Goal: Task Accomplishment & Management: Complete application form

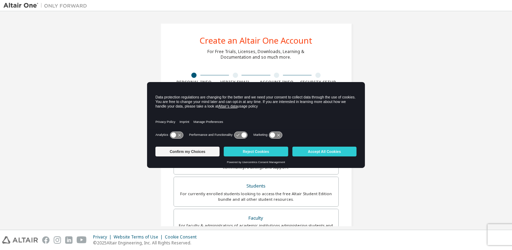
drag, startPoint x: 232, startPoint y: 89, endPoint x: 201, endPoint y: 109, distance: 36.6
click at [201, 109] on div "Data protection regulations are changing for the better and we need your consen…" at bounding box center [256, 106] width 218 height 48
click at [201, 109] on div "Data protection regulations are changing for the better and we need your consen…" at bounding box center [255, 101] width 201 height 16
click at [178, 100] on div "Data protection regulations are changing for the better and we need your consen…" at bounding box center [255, 102] width 201 height 14
click at [244, 152] on button "Reject Cookies" at bounding box center [256, 151] width 64 height 10
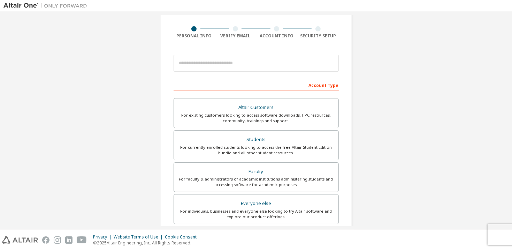
scroll to position [35, 0]
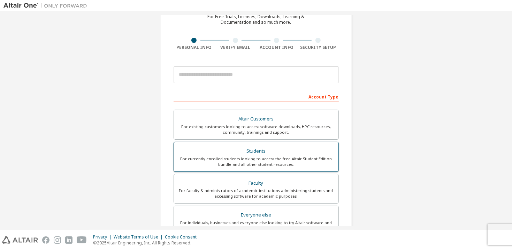
click at [216, 146] on div "Students" at bounding box center [256, 151] width 156 height 10
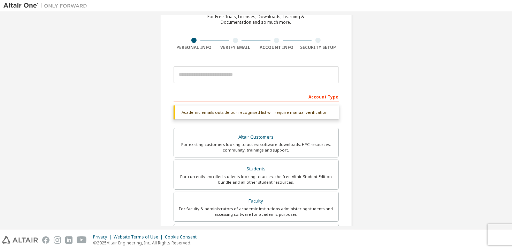
scroll to position [0, 0]
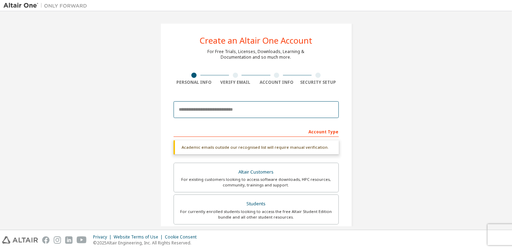
click at [201, 112] on input "email" at bounding box center [256, 109] width 165 height 17
click at [160, 127] on div "Create an Altair One Account For Free Trials, Licenses, Downloads, Learning & D…" at bounding box center [256, 208] width 192 height 371
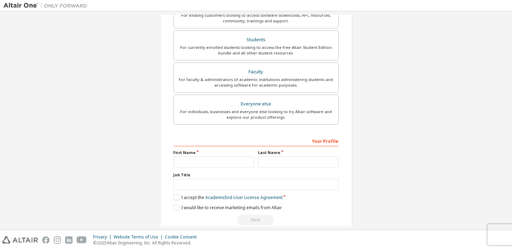
scroll to position [174, 0]
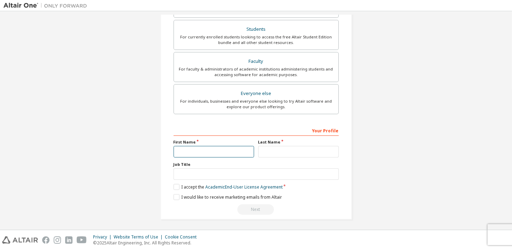
click at [186, 151] on input "text" at bounding box center [214, 152] width 81 height 12
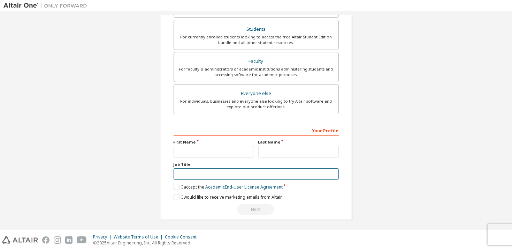
click at [206, 171] on input "text" at bounding box center [256, 174] width 165 height 12
click at [176, 184] on label "I accept the Academic End-User License Agreement" at bounding box center [228, 187] width 109 height 6
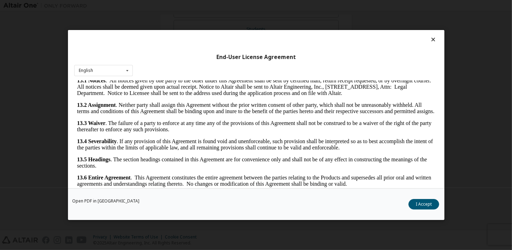
scroll to position [1135, 0]
click at [94, 69] on div "English English" at bounding box center [103, 71] width 59 height 12
click at [102, 77] on div "English" at bounding box center [104, 81] width 58 height 11
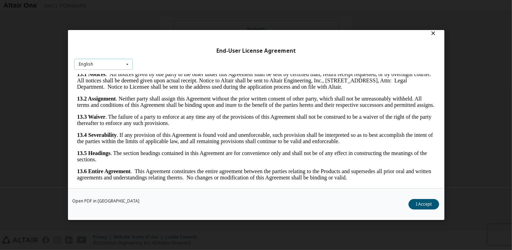
scroll to position [13, 0]
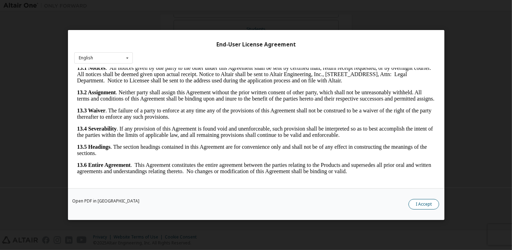
click at [416, 205] on button "I Accept" at bounding box center [424, 204] width 31 height 10
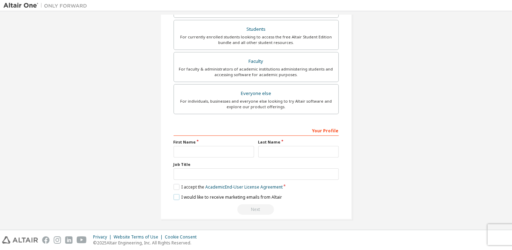
click at [178, 195] on label "I would like to receive marketing emails from Altair" at bounding box center [228, 197] width 108 height 6
click at [181, 194] on label "I would like to receive marketing emails from Altair" at bounding box center [228, 197] width 108 height 6
click at [181, 184] on label "I accept the Academic End-User License Agreement" at bounding box center [228, 187] width 109 height 6
